Goal: Navigation & Orientation: Find specific page/section

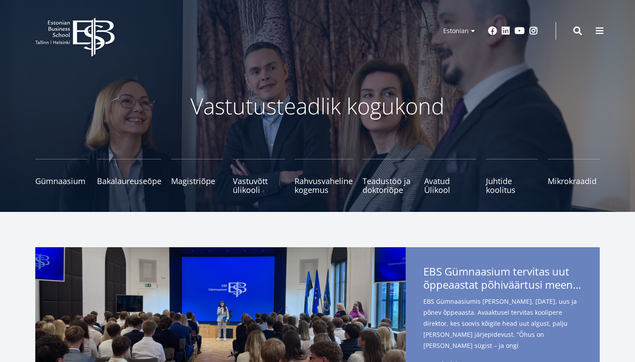
click at [465, 271] on span "EBS Gümnaasium tervitas uut õppeaastat põhiväärtusi meenutades" at bounding box center [502, 279] width 159 height 29
click at [281, 306] on img at bounding box center [220, 331] width 370 height 168
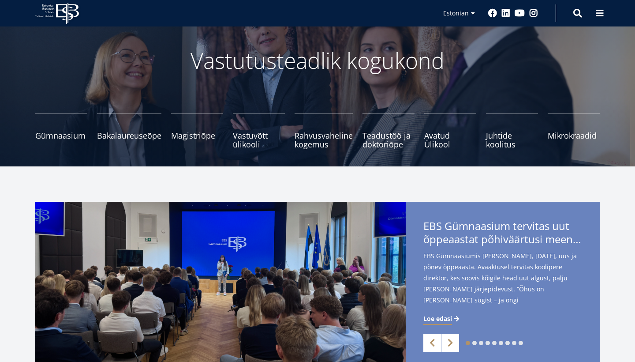
scroll to position [87, 0]
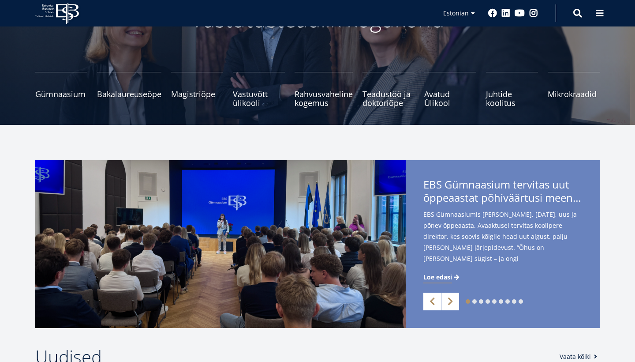
click at [446, 277] on span "Loe edasi" at bounding box center [437, 276] width 29 height 9
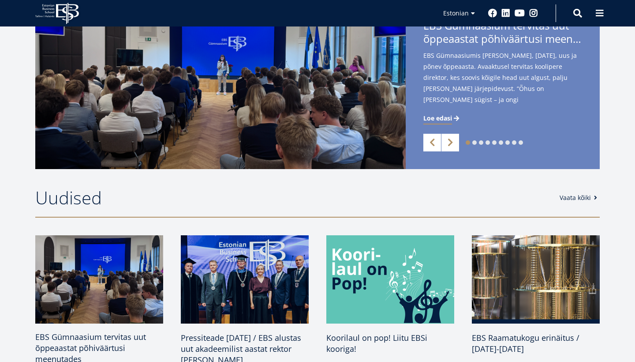
scroll to position [263, 0]
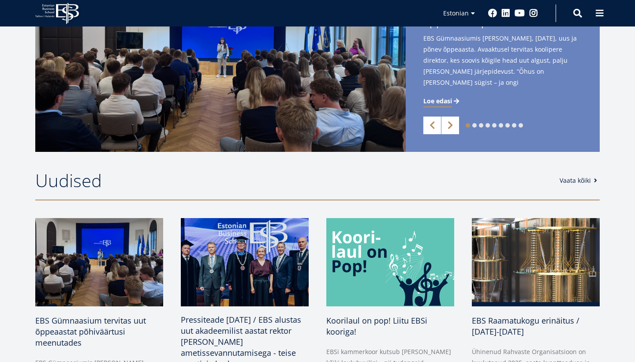
click at [212, 253] on img at bounding box center [245, 262] width 134 height 93
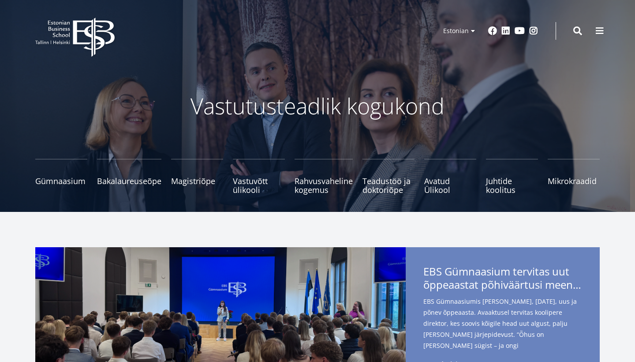
scroll to position [0, 0]
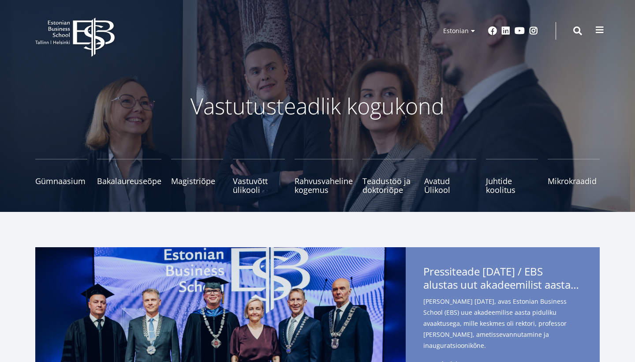
click at [601, 33] on span at bounding box center [599, 30] width 9 height 9
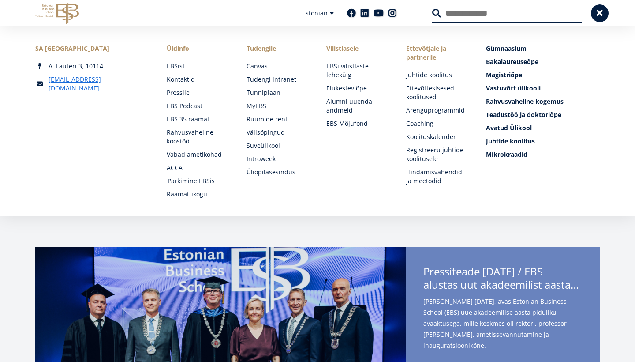
click at [209, 180] on link "Parkimine EBSis" at bounding box center [199, 180] width 62 height 9
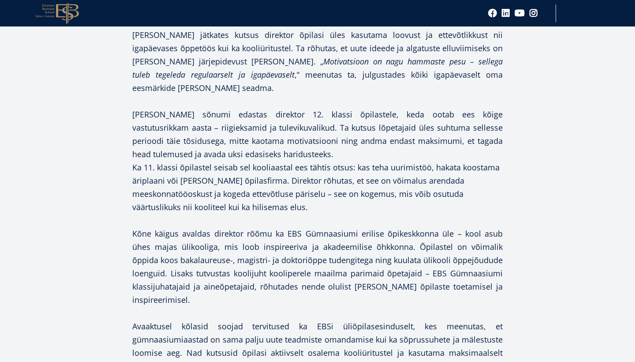
scroll to position [729, 0]
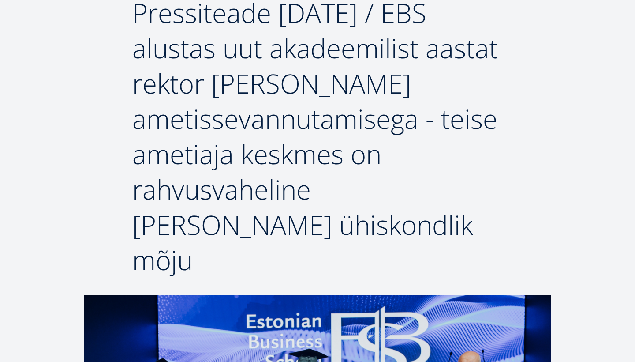
scroll to position [287, 0]
